Goal: Transaction & Acquisition: Purchase product/service

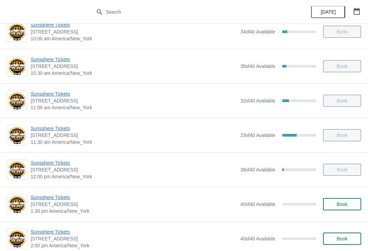
scroll to position [95, 0]
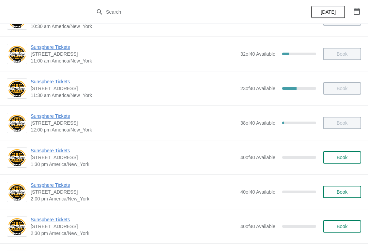
click at [49, 153] on span "Sunsphere Tickets" at bounding box center [134, 150] width 206 height 7
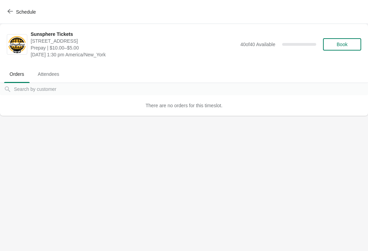
click at [341, 43] on span "Book" at bounding box center [342, 44] width 11 height 5
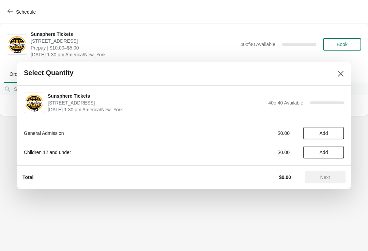
click at [79, 17] on div at bounding box center [184, 125] width 368 height 251
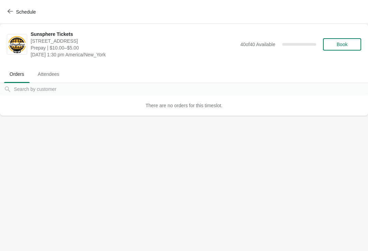
click at [337, 47] on span "Book" at bounding box center [342, 44] width 11 height 5
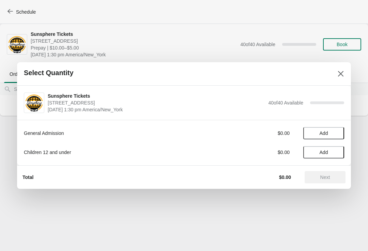
click at [330, 135] on span "Add" at bounding box center [324, 132] width 29 height 5
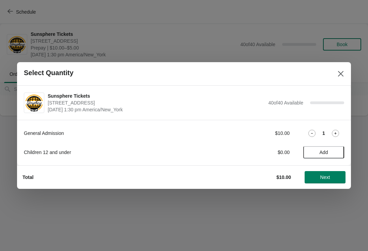
click at [332, 136] on icon at bounding box center [335, 133] width 7 height 7
click at [325, 176] on span "Next" at bounding box center [326, 176] width 10 height 5
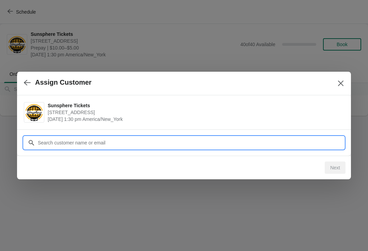
click at [292, 139] on input "Customer" at bounding box center [191, 142] width 307 height 12
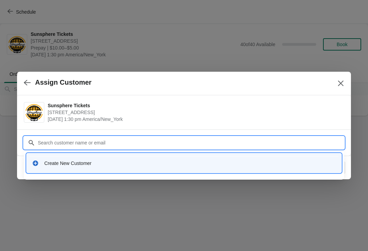
click at [163, 160] on div "Create New Customer" at bounding box center [190, 163] width 292 height 7
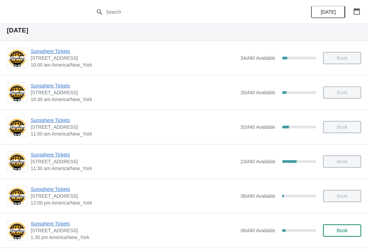
scroll to position [83, 0]
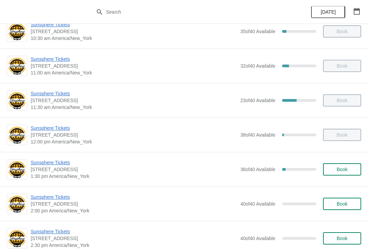
click at [334, 173] on button "Book" at bounding box center [342, 169] width 38 height 12
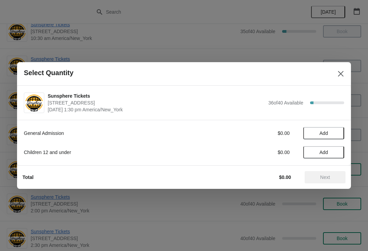
click at [333, 131] on span "Add" at bounding box center [324, 132] width 29 height 5
click at [340, 147] on button "Add" at bounding box center [323, 152] width 41 height 12
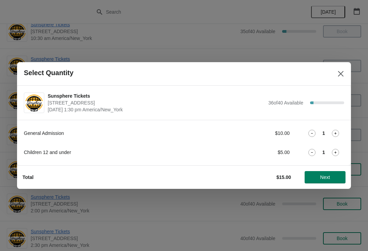
click at [333, 181] on button "Next" at bounding box center [325, 177] width 41 height 12
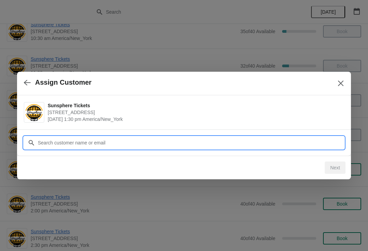
click at [135, 142] on input "Customer" at bounding box center [191, 142] width 307 height 12
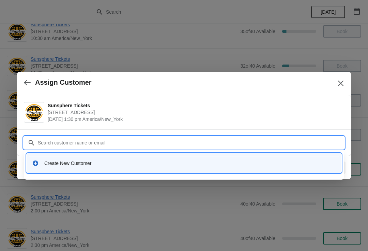
click at [175, 159] on div "Create New Customer" at bounding box center [184, 163] width 310 height 14
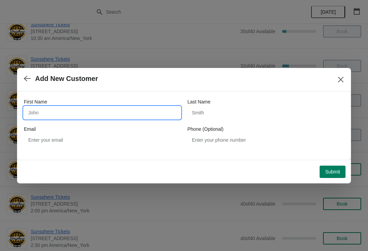
click at [128, 109] on input "First Name" at bounding box center [102, 112] width 157 height 12
type input "W"
click at [332, 160] on div "Submit" at bounding box center [181, 169] width 329 height 18
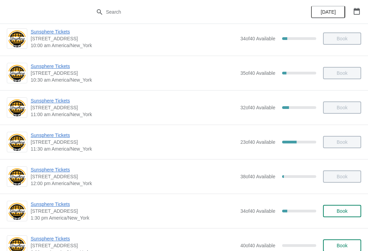
scroll to position [50, 0]
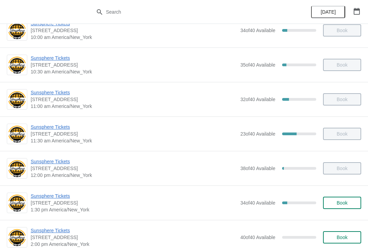
click at [341, 214] on div "Sunsphere Tickets 810 Clinch Avenue, Knoxville, TN, USA 1:30 pm America/New_Yor…" at bounding box center [184, 202] width 368 height 34
click at [335, 201] on span "Book" at bounding box center [342, 202] width 26 height 5
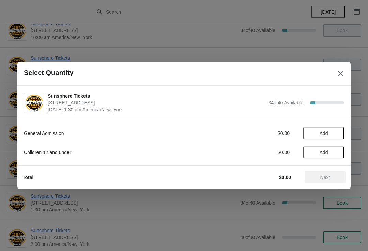
click at [336, 133] on span "Add" at bounding box center [324, 132] width 29 height 5
click at [337, 130] on icon at bounding box center [335, 133] width 7 height 7
click at [325, 175] on span "Next" at bounding box center [326, 176] width 10 height 5
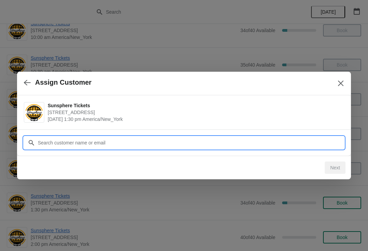
click at [303, 140] on input "Customer" at bounding box center [191, 142] width 307 height 12
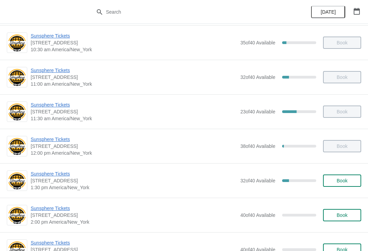
scroll to position [73, 0]
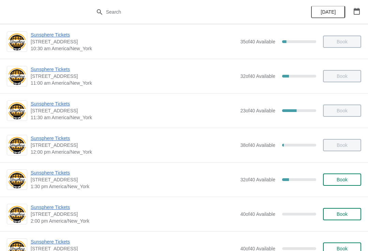
click at [331, 169] on div "Sunsphere Tickets [STREET_ADDRESS] 1:30 pm [GEOGRAPHIC_DATA]/New_York 32 of 40 …" at bounding box center [196, 179] width 331 height 20
click at [338, 181] on span "Book" at bounding box center [342, 179] width 11 height 5
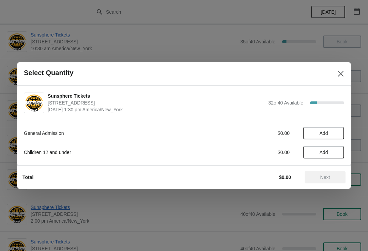
click at [332, 136] on button "Add" at bounding box center [323, 133] width 41 height 12
click at [332, 138] on div "General Admission $10.00 1" at bounding box center [184, 133] width 321 height 12
click at [339, 131] on icon at bounding box center [335, 133] width 7 height 7
click at [325, 178] on span "Next" at bounding box center [326, 176] width 10 height 5
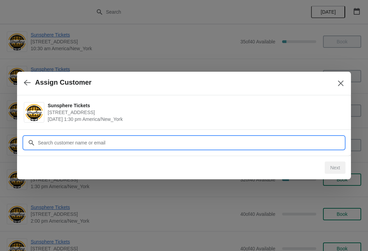
click at [286, 143] on input "Customer" at bounding box center [191, 142] width 307 height 12
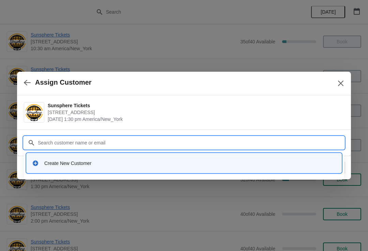
click at [107, 164] on div "Create New Customer" at bounding box center [190, 163] width 292 height 7
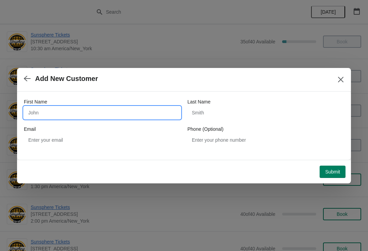
click at [85, 109] on input "First Name" at bounding box center [102, 112] width 157 height 12
type input "W"
click at [330, 165] on button "Submit" at bounding box center [333, 171] width 26 height 12
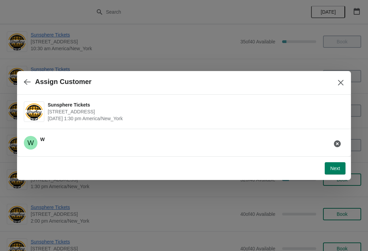
click at [338, 171] on span "Next" at bounding box center [335, 167] width 10 height 5
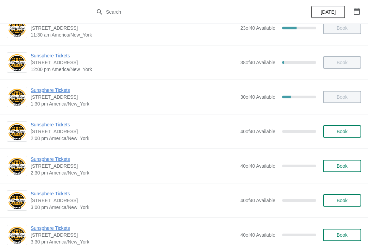
scroll to position [190, 0]
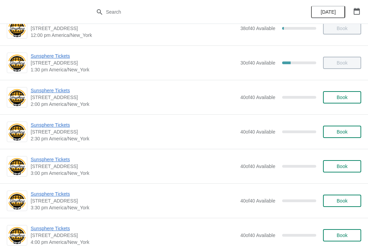
click at [341, 98] on span "Book" at bounding box center [342, 96] width 11 height 5
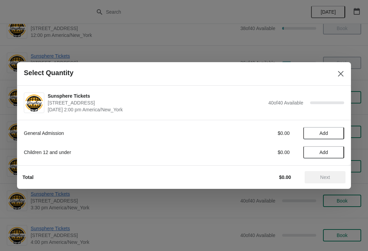
click at [335, 135] on span "Add" at bounding box center [324, 132] width 29 height 5
click at [336, 135] on icon at bounding box center [335, 133] width 7 height 7
click at [327, 174] on button "Next" at bounding box center [325, 177] width 41 height 12
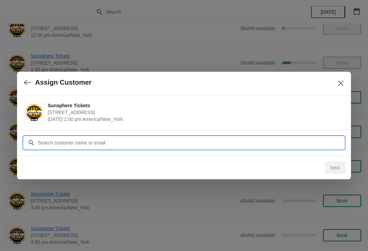
click at [287, 143] on input "Customer" at bounding box center [191, 142] width 307 height 12
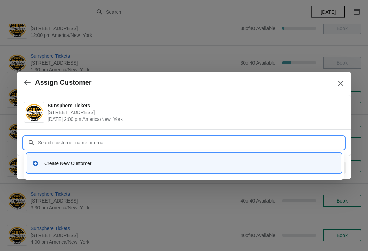
click at [134, 161] on div "Create New Customer" at bounding box center [190, 163] width 292 height 7
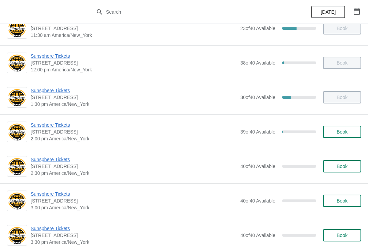
scroll to position [159, 0]
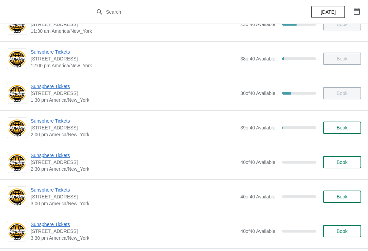
click at [335, 125] on span "Book" at bounding box center [342, 127] width 26 height 5
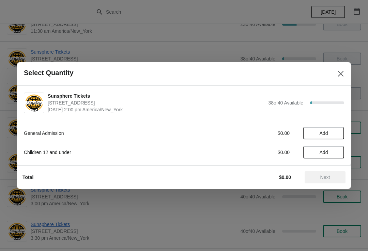
click at [333, 130] on span "Add" at bounding box center [324, 132] width 29 height 5
click at [336, 136] on icon at bounding box center [335, 133] width 7 height 7
click at [325, 172] on button "Next" at bounding box center [325, 177] width 41 height 12
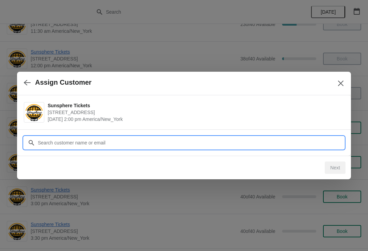
click at [282, 144] on input "Customer" at bounding box center [191, 142] width 307 height 12
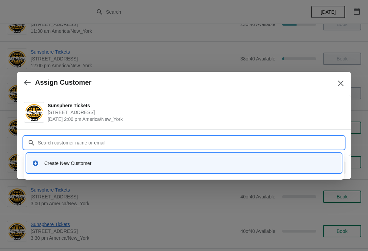
click at [116, 163] on div "Create New Customer" at bounding box center [190, 163] width 292 height 7
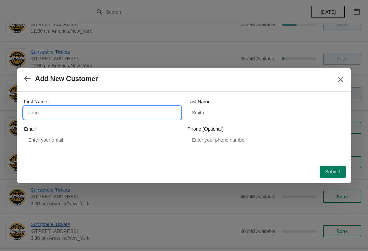
click at [108, 110] on input "First Name" at bounding box center [102, 112] width 157 height 12
type input "W"
click at [329, 165] on button "Submit" at bounding box center [333, 171] width 26 height 12
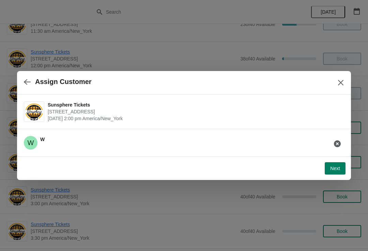
click at [338, 164] on button "Next" at bounding box center [335, 168] width 21 height 12
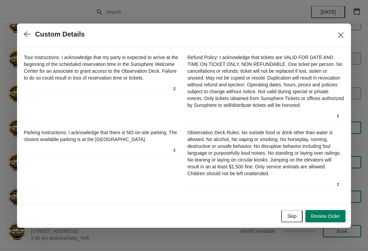
click at [296, 217] on span "Skip" at bounding box center [291, 215] width 9 height 5
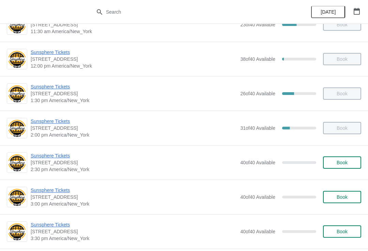
scroll to position [159, 0]
click at [344, 163] on span "Book" at bounding box center [342, 161] width 11 height 5
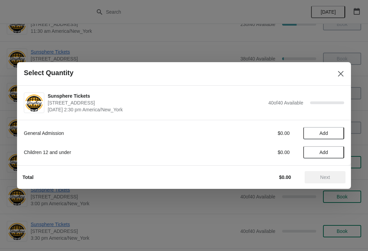
click at [336, 129] on button "Add" at bounding box center [323, 133] width 41 height 12
click at [337, 136] on icon at bounding box center [335, 133] width 7 height 7
click at [328, 180] on span "Next" at bounding box center [326, 176] width 10 height 5
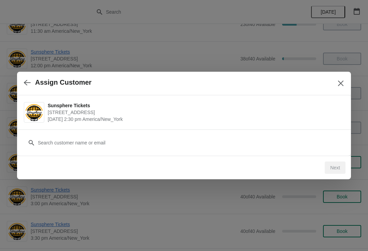
click at [293, 134] on div "Customer" at bounding box center [184, 139] width 321 height 19
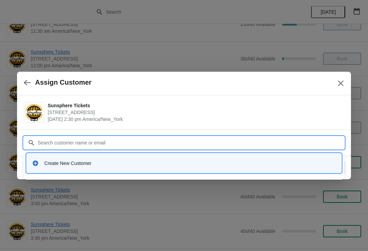
click at [122, 158] on div "Create New Customer" at bounding box center [184, 163] width 310 height 14
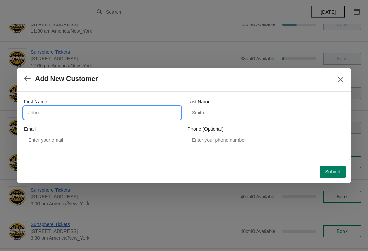
click at [91, 115] on input "First Name" at bounding box center [102, 112] width 157 height 12
type input "W"
click at [335, 165] on button "Submit" at bounding box center [333, 171] width 26 height 12
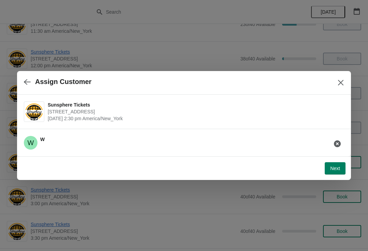
click at [333, 171] on button "Next" at bounding box center [335, 168] width 21 height 12
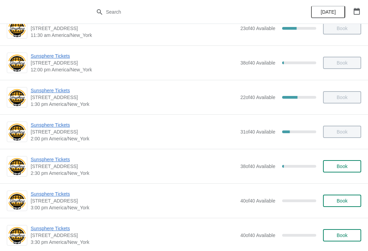
scroll to position [155, 0]
